Goal: Check status

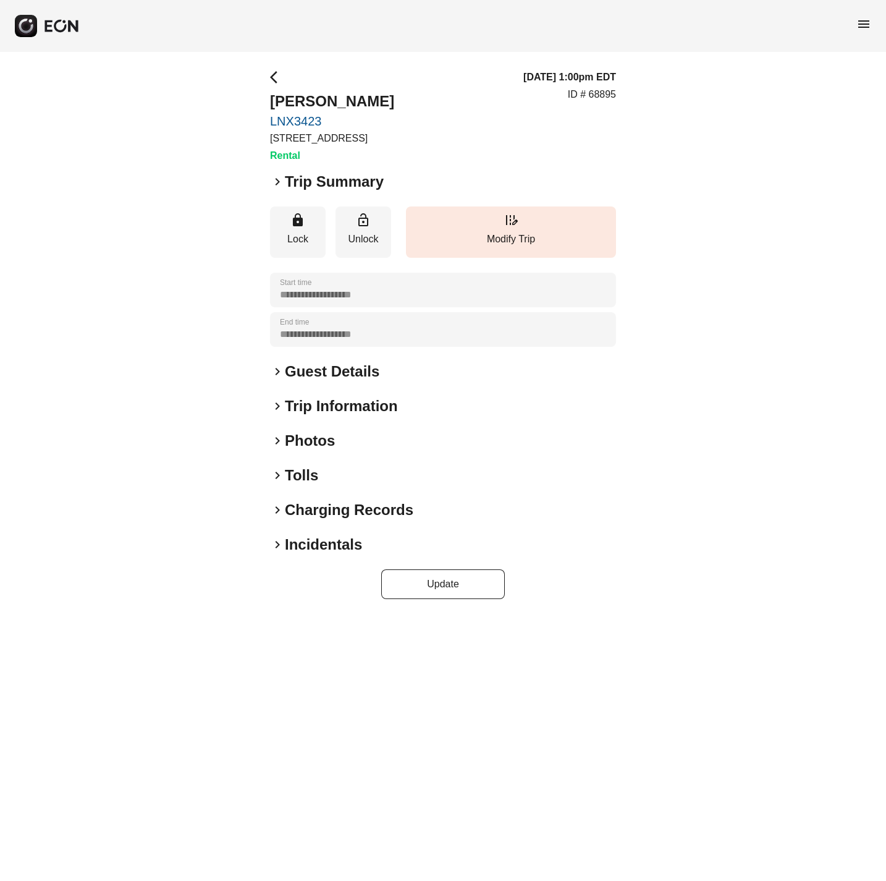
click at [282, 182] on span "keyboard_arrow_right" at bounding box center [277, 181] width 15 height 15
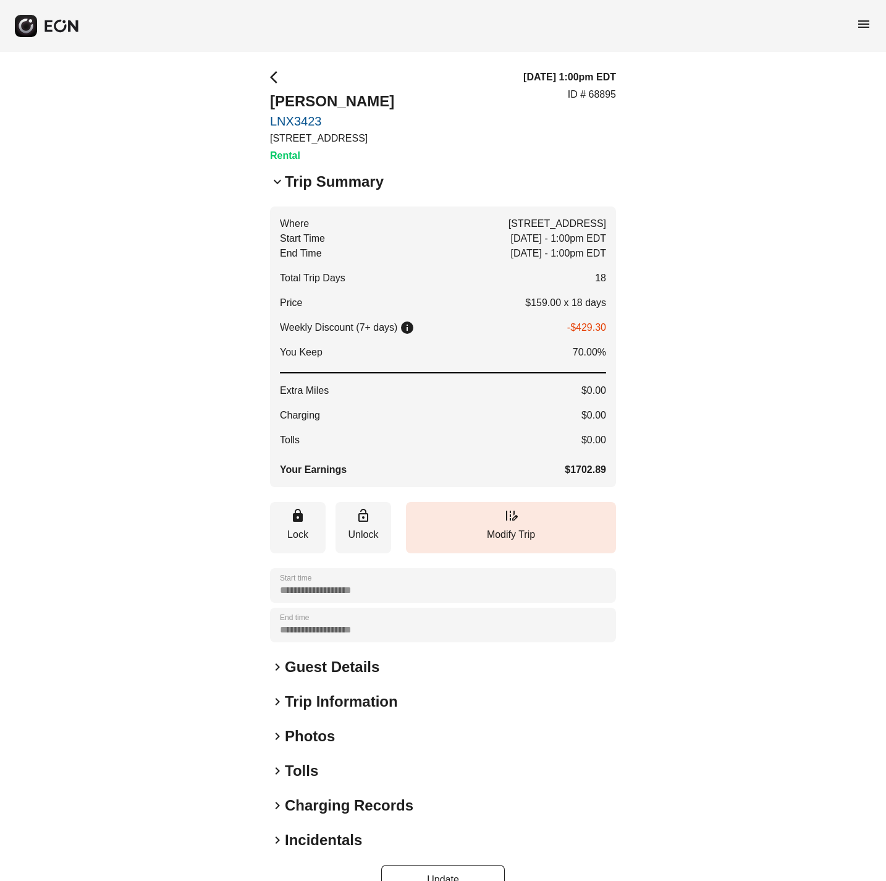
click at [282, 182] on span "keyboard_arrow_down" at bounding box center [277, 181] width 15 height 15
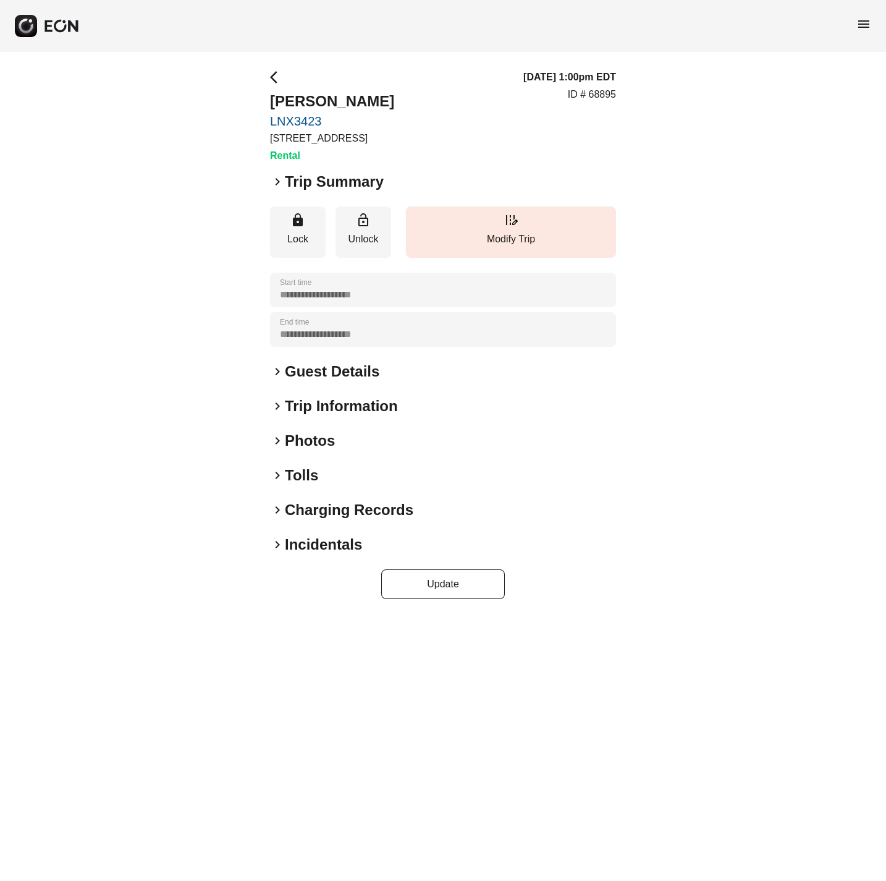
click at [275, 438] on span "keyboard_arrow_right" at bounding box center [277, 440] width 15 height 15
